Goal: Task Accomplishment & Management: Use online tool/utility

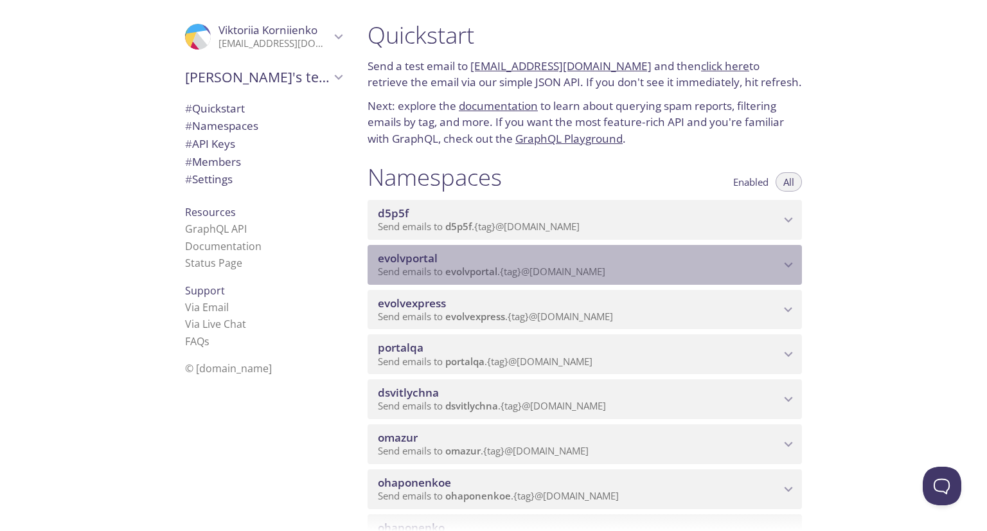
click at [524, 285] on div "evolvportal Send emails to evolvportal . {tag} @[DOMAIN_NAME]" at bounding box center [584, 265] width 434 height 40
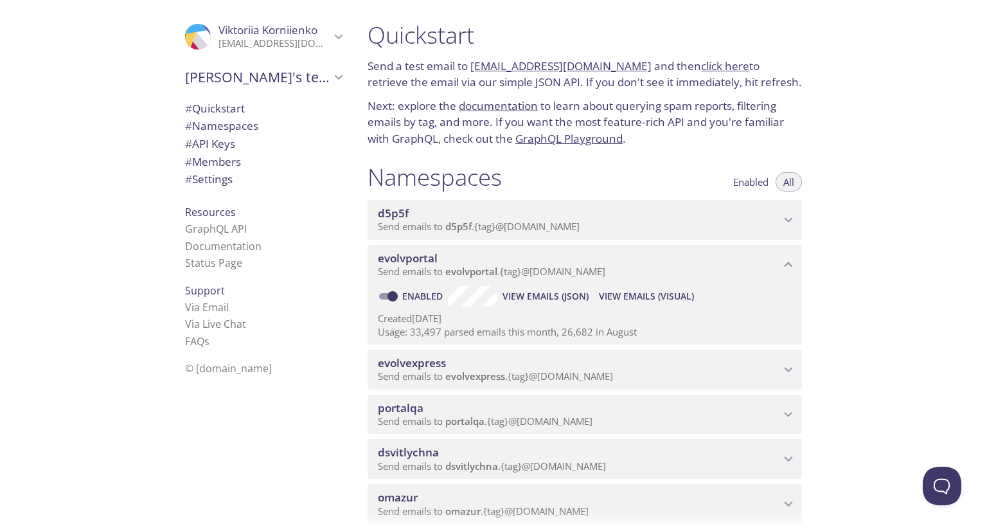
drag, startPoint x: 634, startPoint y: 324, endPoint x: 629, endPoint y: 314, distance: 11.2
click at [629, 314] on div "Enabled View Emails (JSON) View Emails (Visual) Created [DATE] Usage: 33,497 pa…" at bounding box center [584, 315] width 434 height 60
click at [629, 304] on span "View Emails (Visual)" at bounding box center [646, 295] width 95 height 15
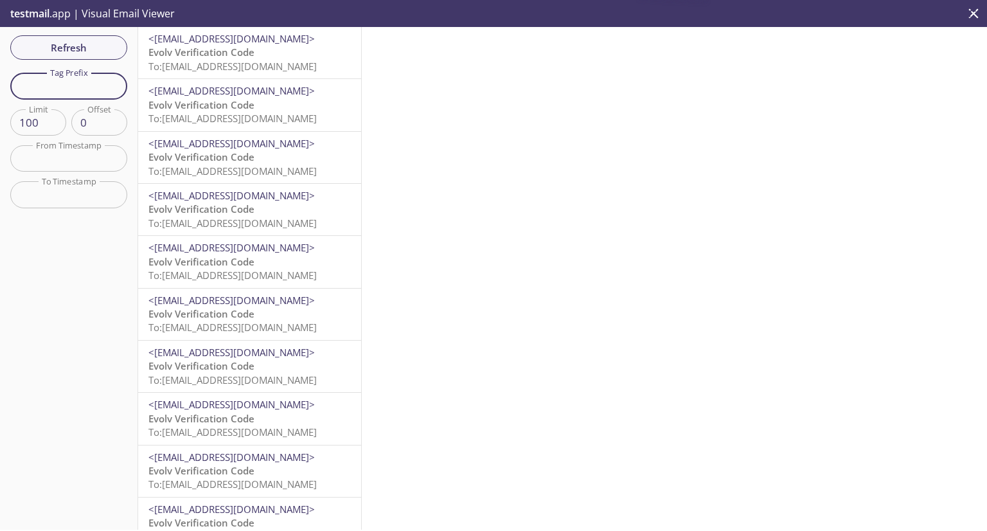
click at [62, 91] on input "text" at bounding box center [68, 86] width 117 height 26
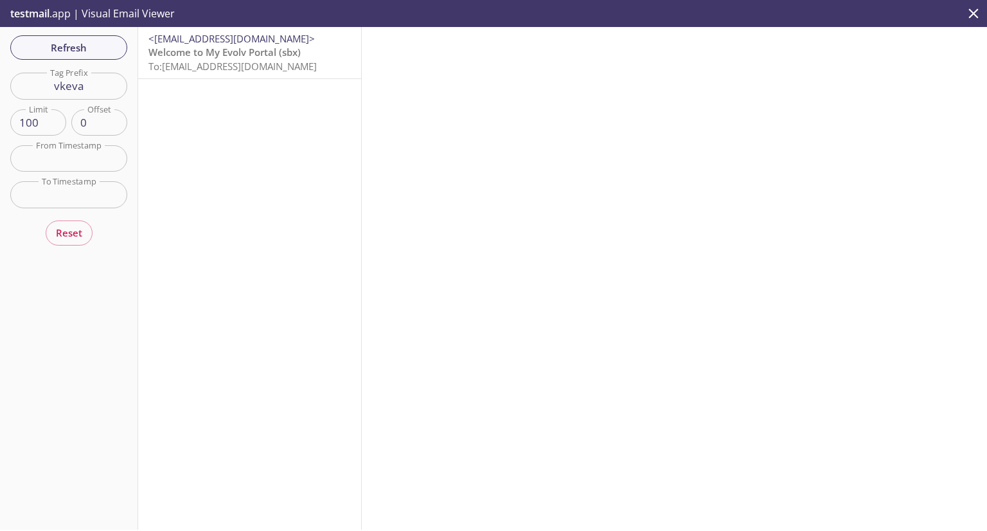
click at [165, 70] on span "To: [EMAIL_ADDRESS][DOMAIN_NAME]" at bounding box center [232, 66] width 168 height 13
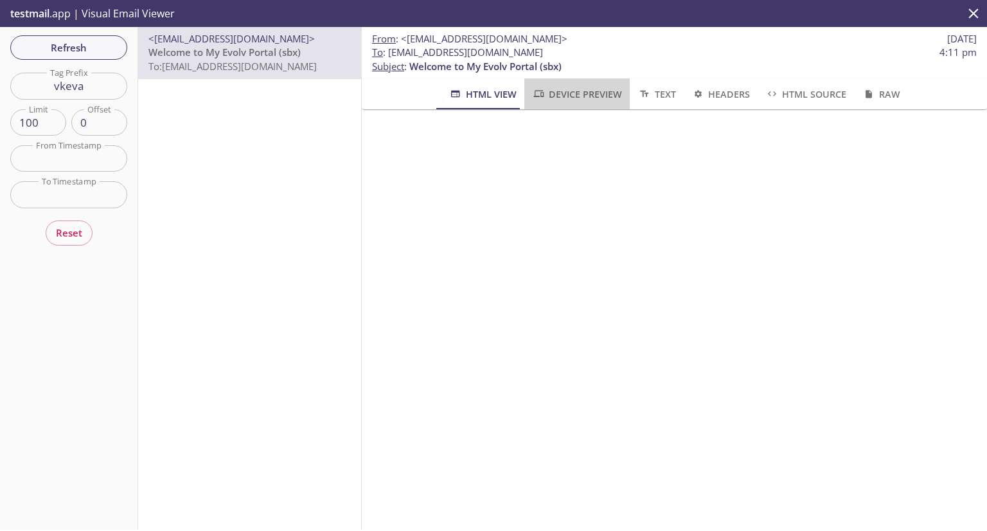
click at [576, 96] on span "Device Preview" at bounding box center [577, 94] width 90 height 16
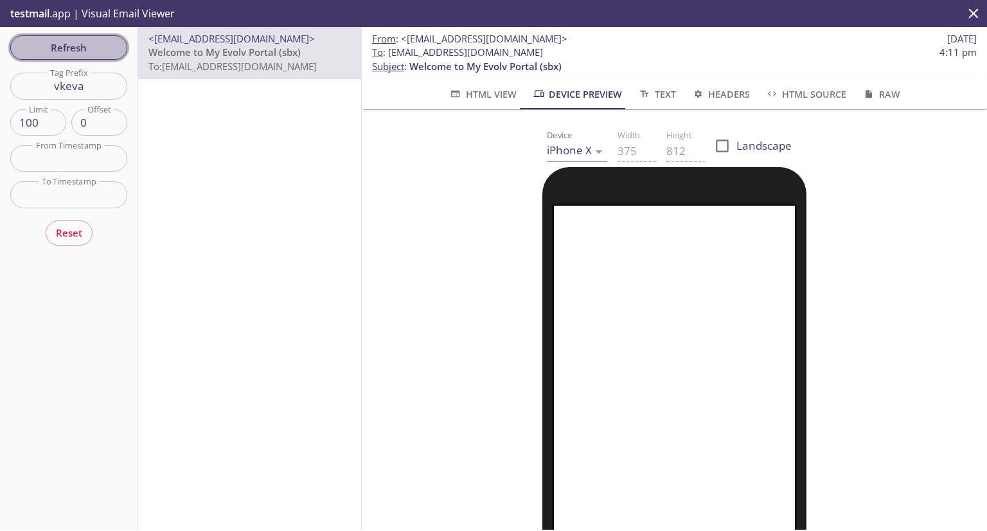
click at [57, 43] on span "Refresh" at bounding box center [69, 47] width 96 height 17
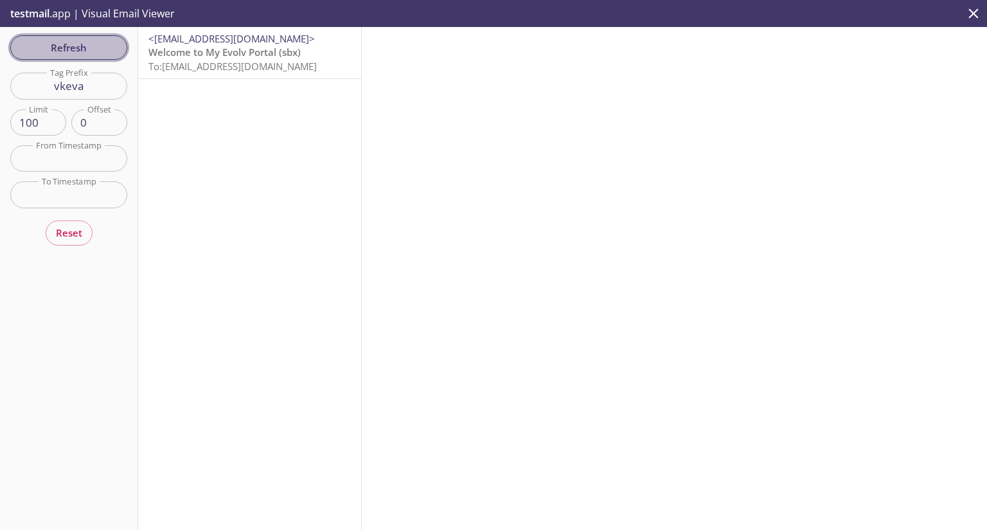
click at [91, 54] on span "Refresh" at bounding box center [69, 47] width 96 height 17
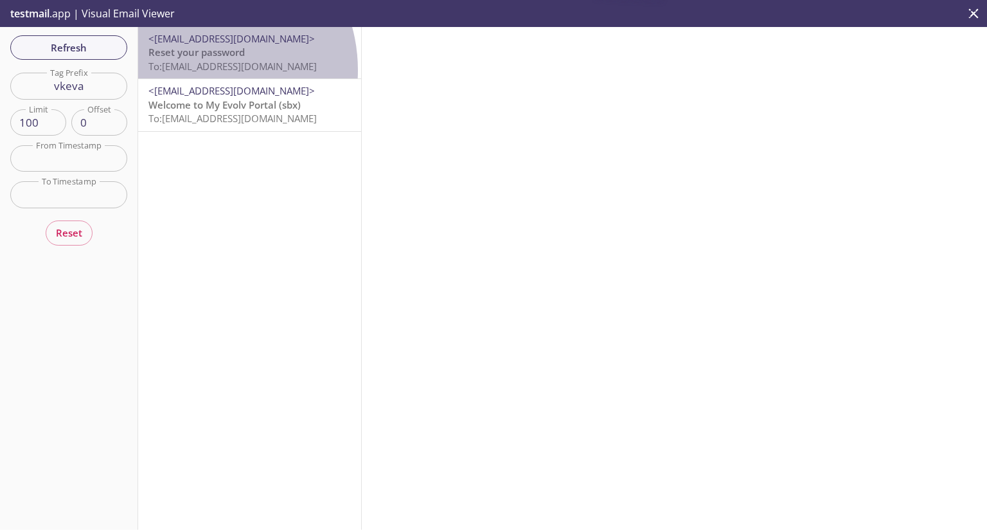
click at [193, 70] on span "To: [EMAIL_ADDRESS][DOMAIN_NAME]" at bounding box center [232, 66] width 168 height 13
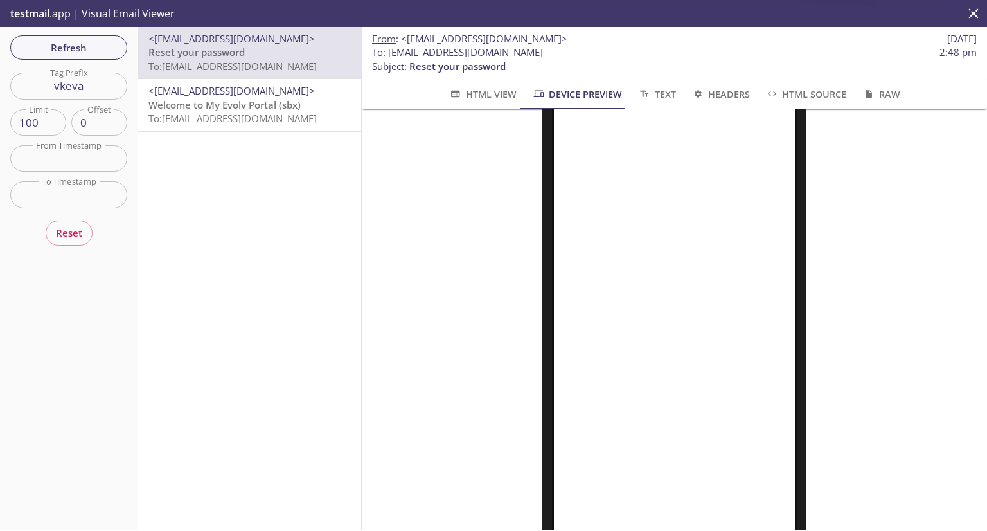
scroll to position [171, 0]
click at [80, 90] on input "vkeva" at bounding box center [68, 86] width 117 height 26
drag, startPoint x: 85, startPoint y: 89, endPoint x: 63, endPoint y: 91, distance: 21.9
click at [63, 91] on input "vkeva" at bounding box center [68, 86] width 117 height 26
type input "vktechsu"
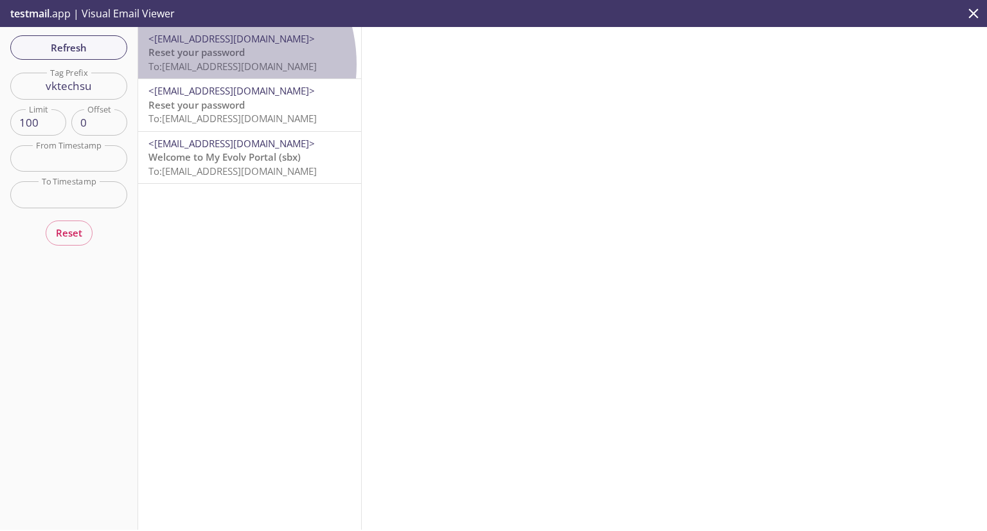
click at [200, 64] on span "To: [EMAIL_ADDRESS][DOMAIN_NAME]" at bounding box center [232, 66] width 168 height 13
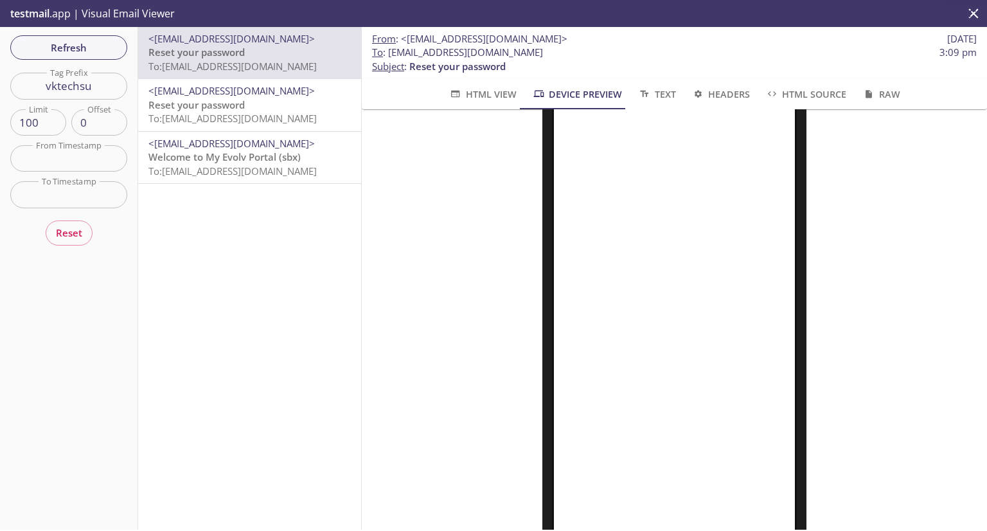
scroll to position [141, 0]
